Goal: Task Accomplishment & Management: Manage account settings

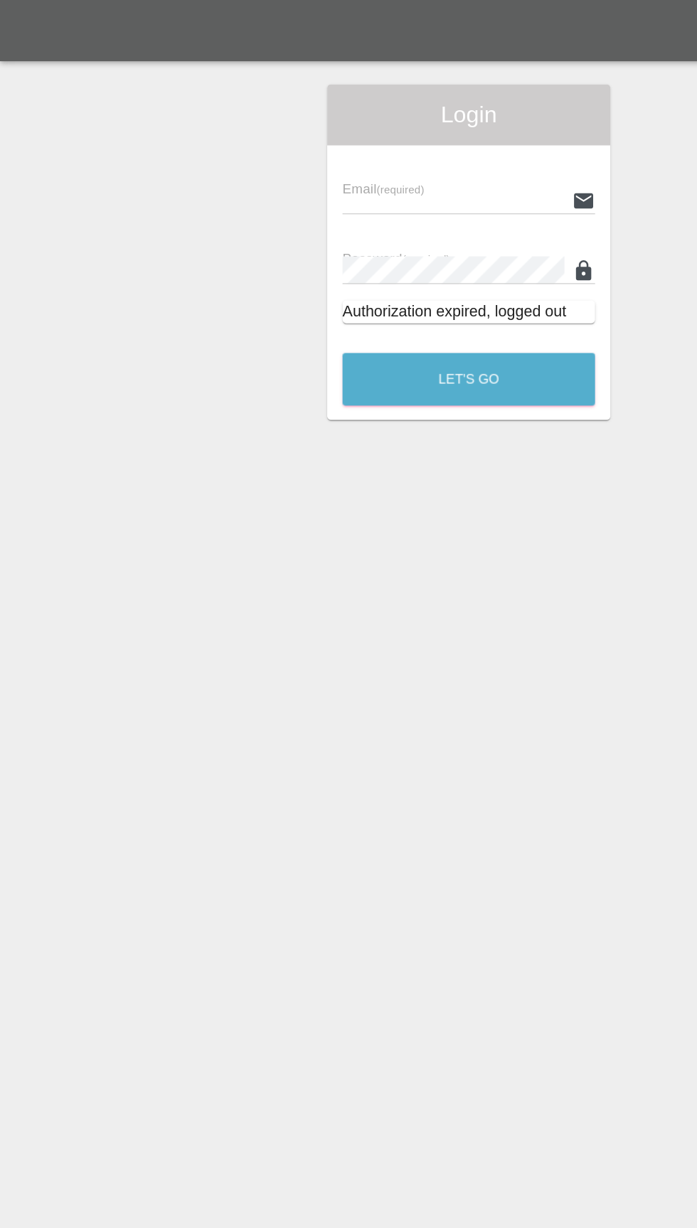
click at [308, 145] on input "text" at bounding box center [337, 149] width 165 height 21
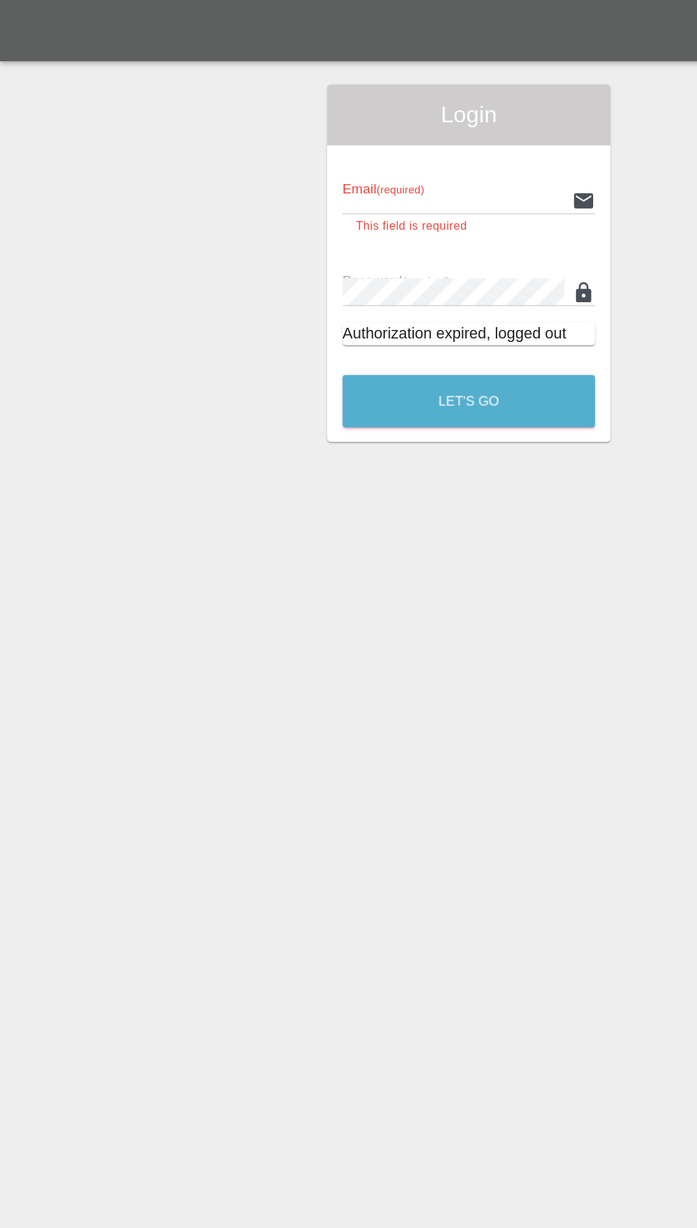
type input "[EMAIL_ADDRESS][DOMAIN_NAME]"
click at [255, 279] on button "Let's Go" at bounding box center [349, 298] width 188 height 39
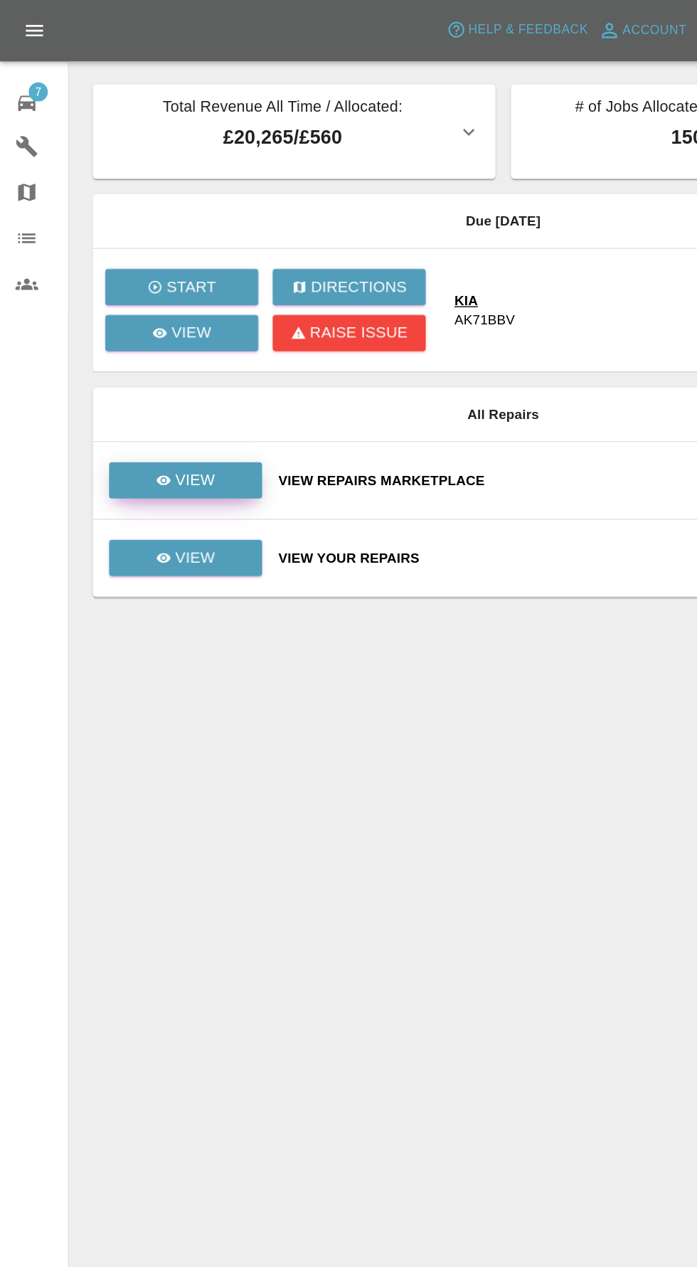
click at [142, 359] on p "View" at bounding box center [145, 357] width 30 height 17
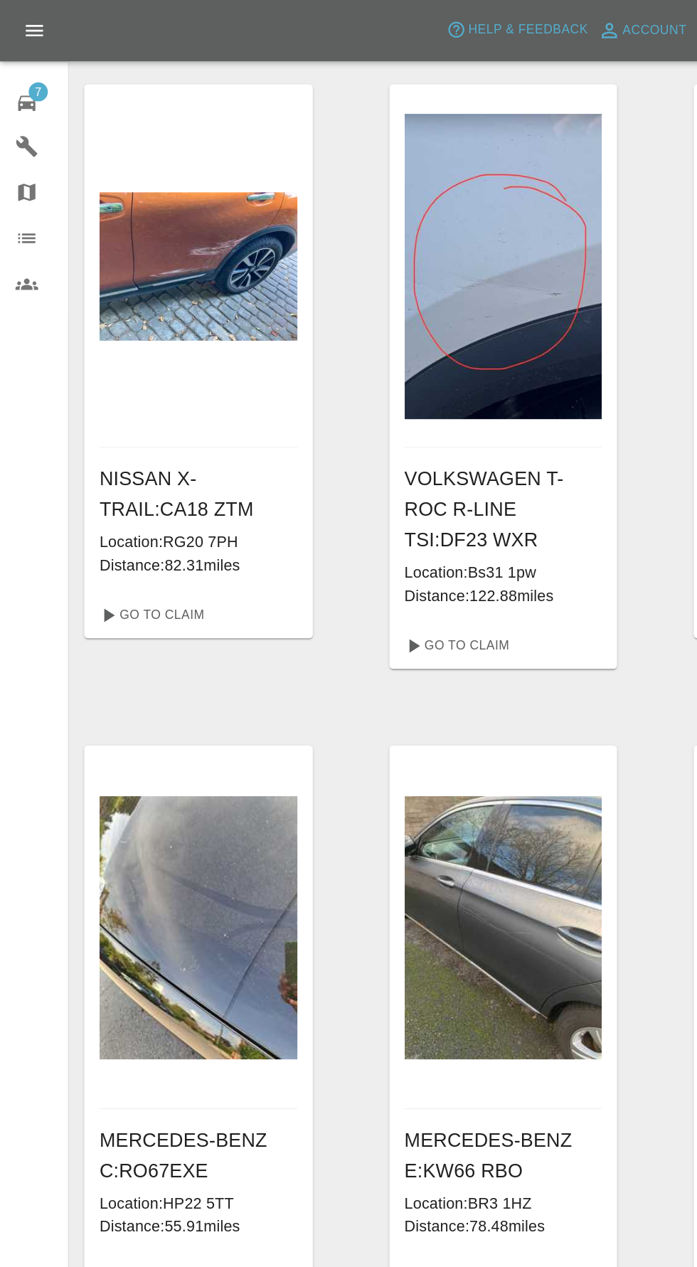
click at [20, 77] on icon at bounding box center [20, 76] width 13 height 11
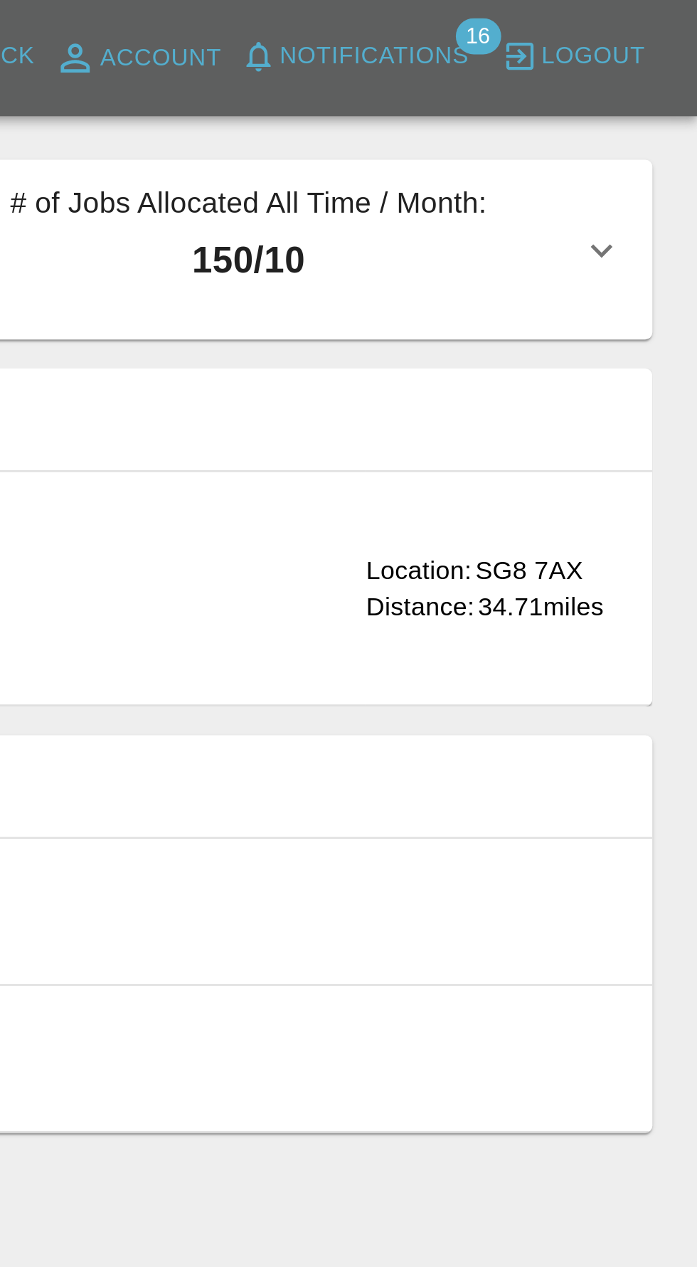
click at [585, 13] on button "Notifications" at bounding box center [562, 22] width 97 height 22
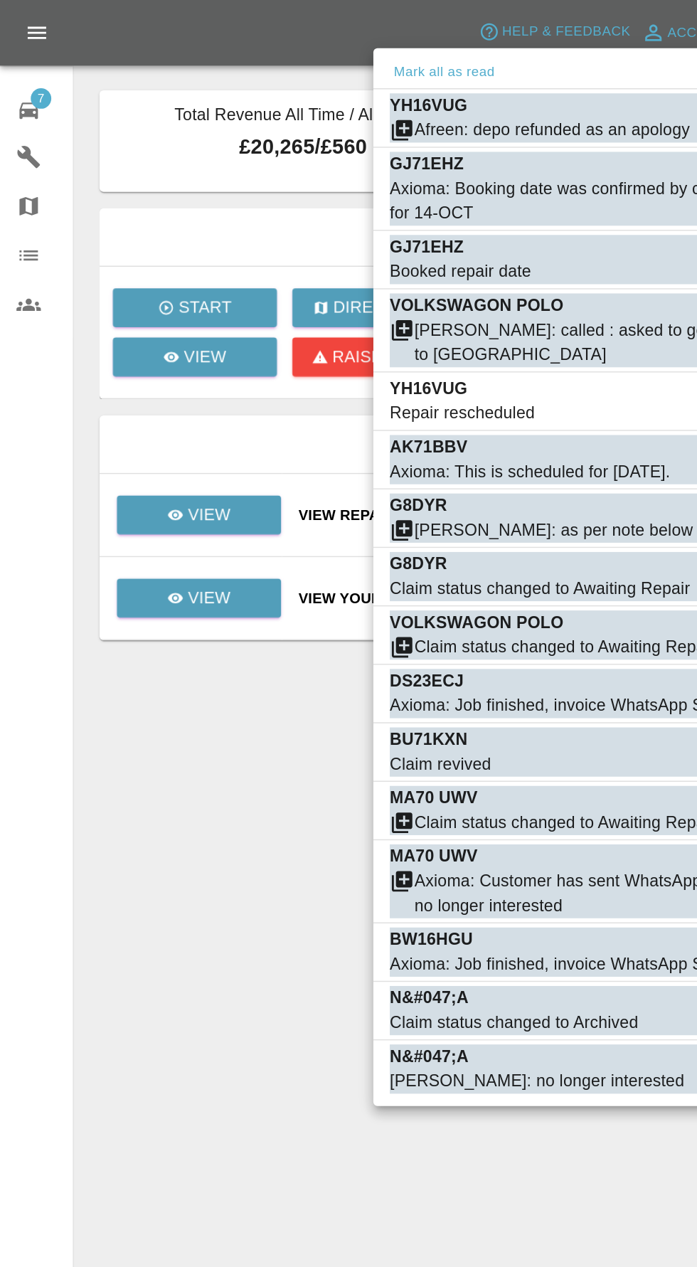
click at [20, 83] on div at bounding box center [348, 633] width 697 height 1267
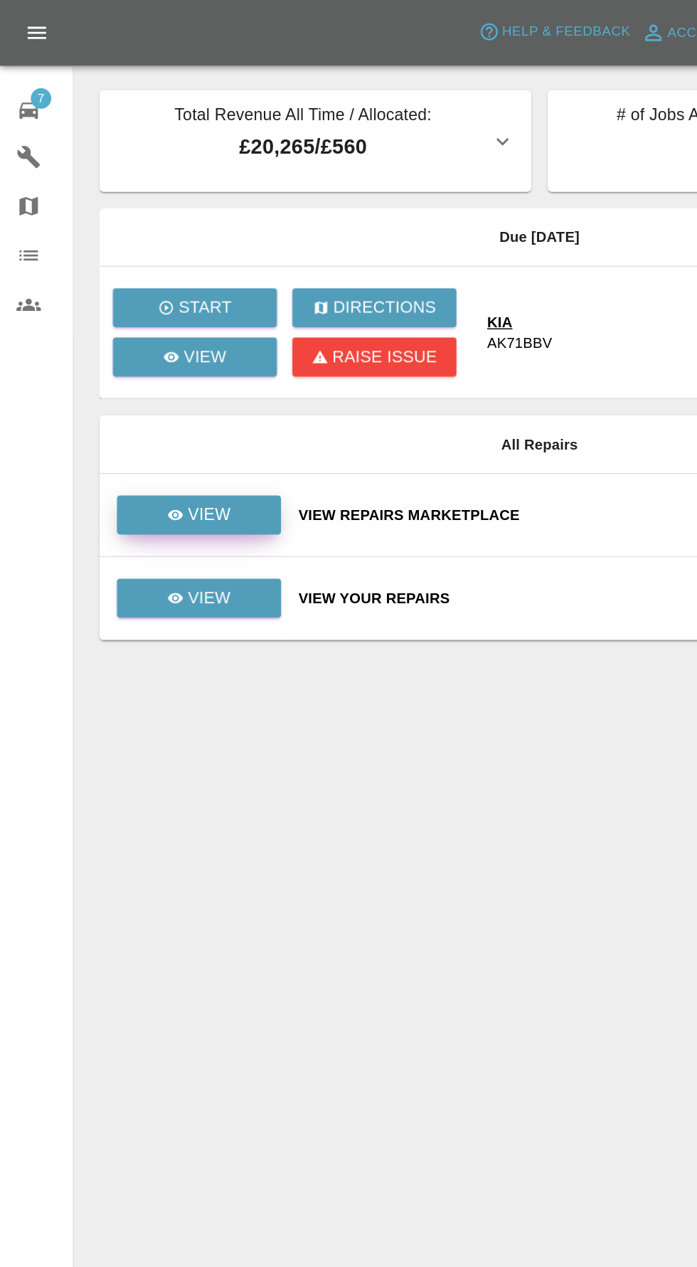
click at [144, 358] on p "View" at bounding box center [145, 357] width 30 height 17
click at [147, 412] on p "View" at bounding box center [145, 414] width 30 height 17
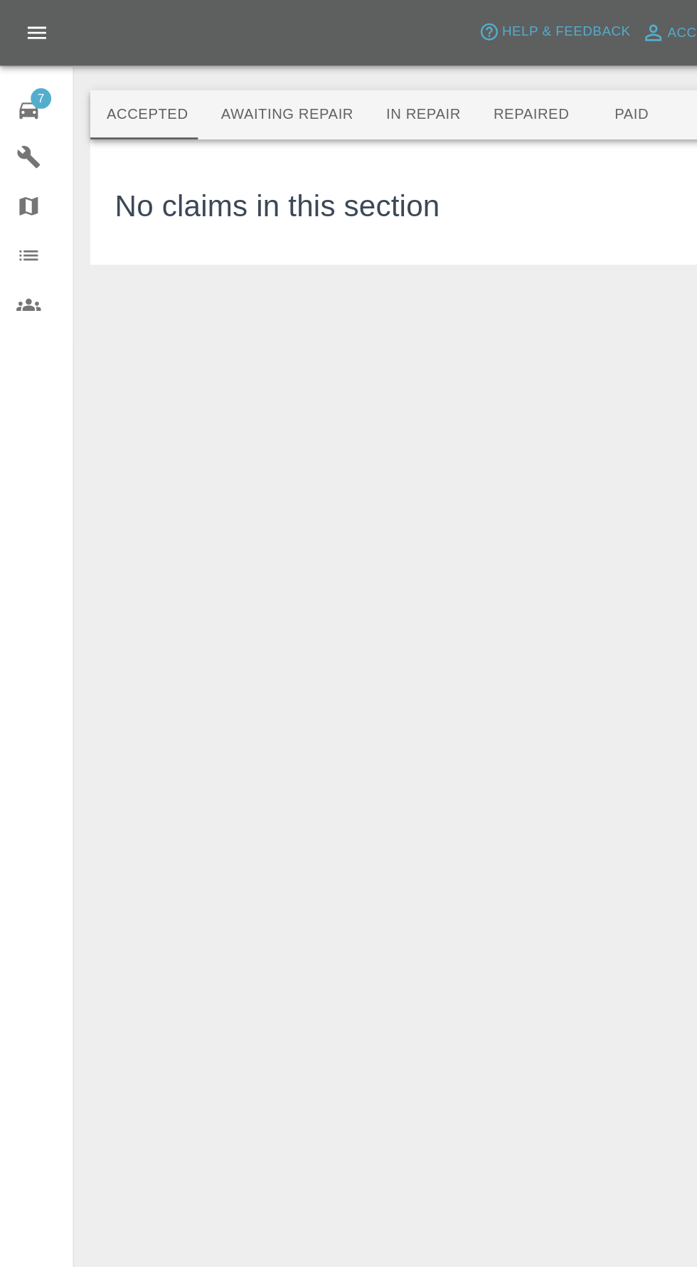
click at [186, 81] on button "Awaiting Repair" at bounding box center [199, 80] width 115 height 34
